Goal: Task Accomplishment & Management: Use online tool/utility

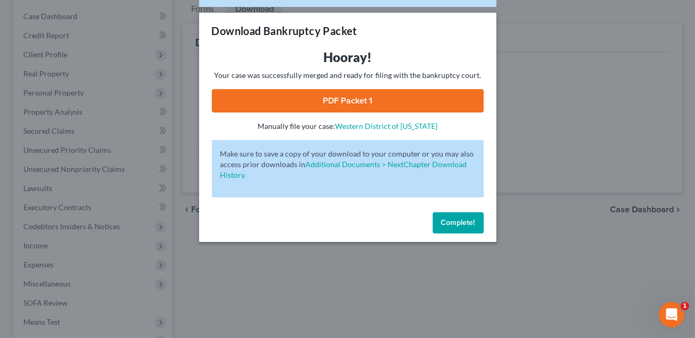
scroll to position [104, 0]
click at [451, 227] on button "Complete!" at bounding box center [458, 222] width 51 height 21
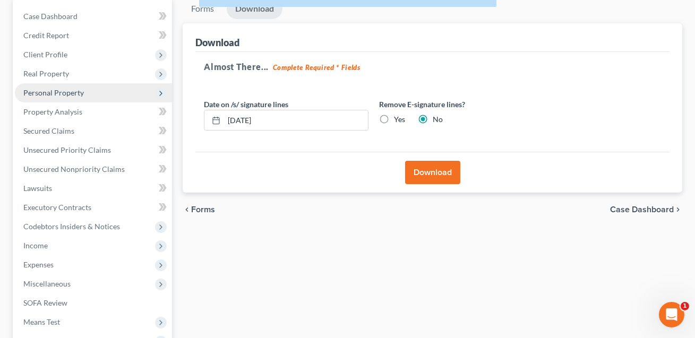
scroll to position [0, 0]
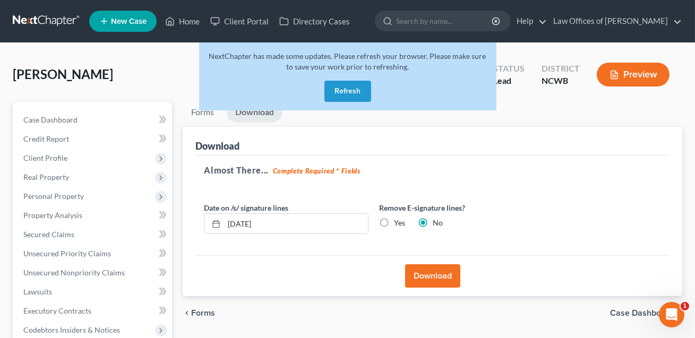
click at [357, 94] on button "Refresh" at bounding box center [347, 91] width 47 height 21
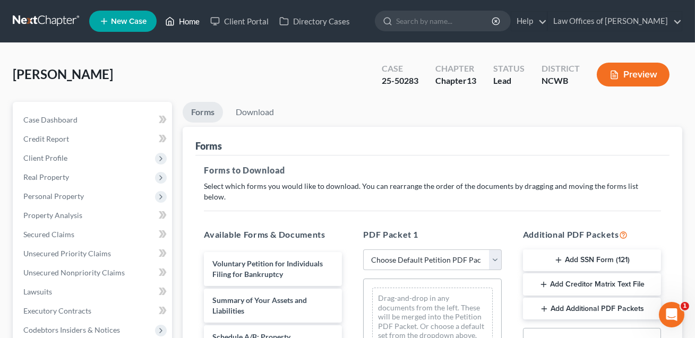
click at [191, 24] on link "Home" at bounding box center [182, 21] width 45 height 19
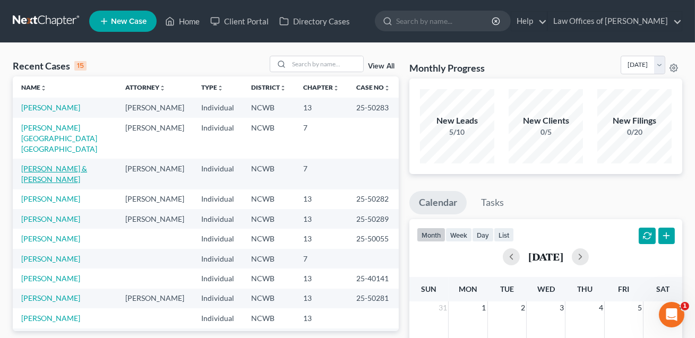
click at [73, 164] on link "Durant, Robert & Kathleen" at bounding box center [54, 174] width 66 height 20
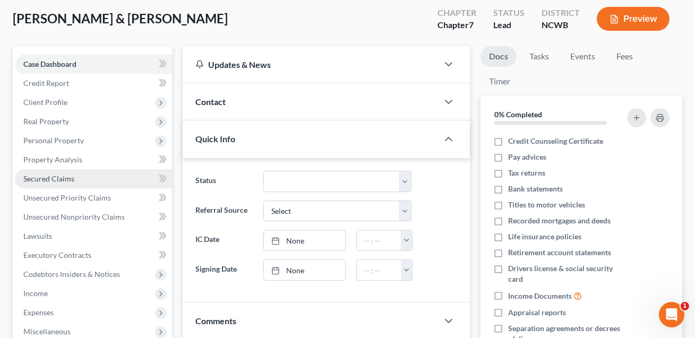
scroll to position [190, 0]
